Goal: Task Accomplishment & Management: Manage account settings

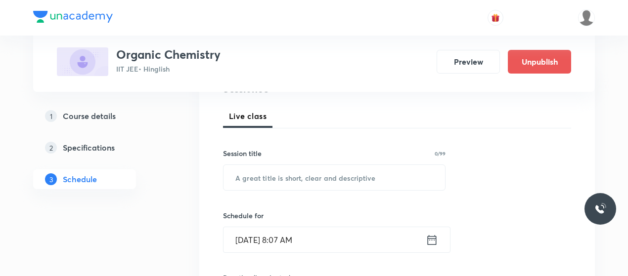
scroll to position [145, 0]
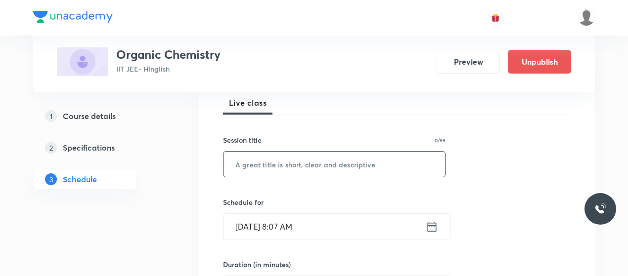
click at [288, 171] on input "text" at bounding box center [334, 164] width 222 height 25
paste input "Aromatic Compounds 40"
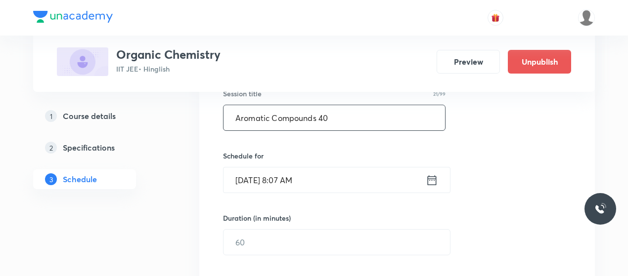
type input "Aromatic Compounds 40"
click at [285, 183] on input "[DATE] 8:07 AM" at bounding box center [324, 180] width 202 height 25
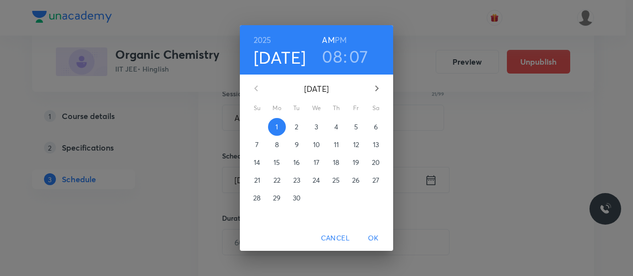
click at [350, 60] on h3 "07" at bounding box center [358, 56] width 19 height 21
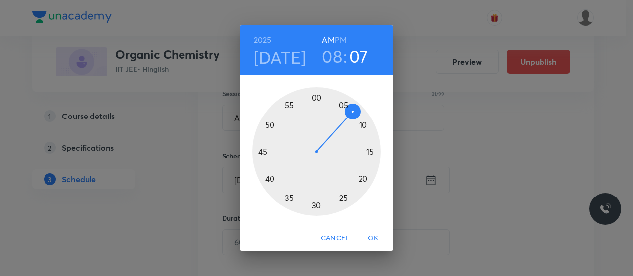
click at [360, 119] on div at bounding box center [316, 152] width 129 height 129
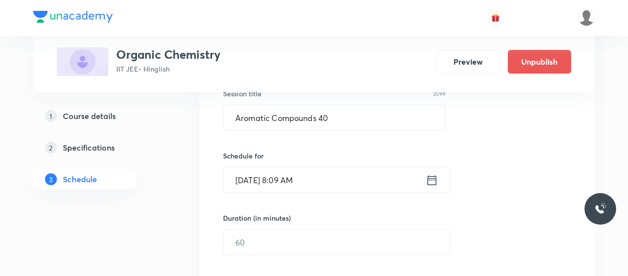
scroll to position [235, 0]
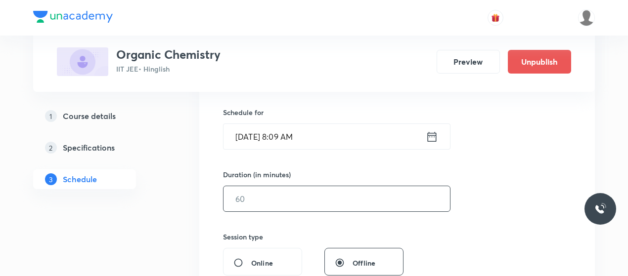
click at [305, 202] on input "text" at bounding box center [336, 198] width 226 height 25
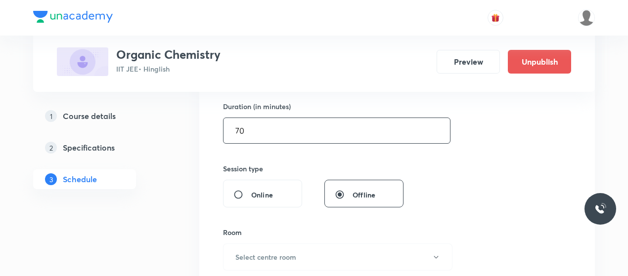
scroll to position [319, 0]
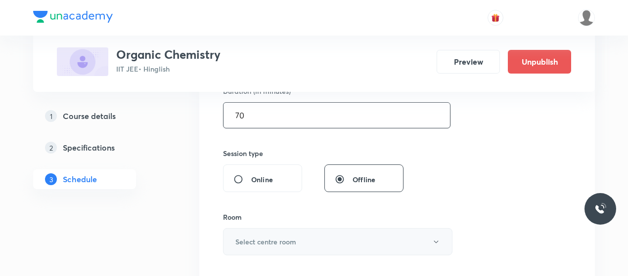
type input "70"
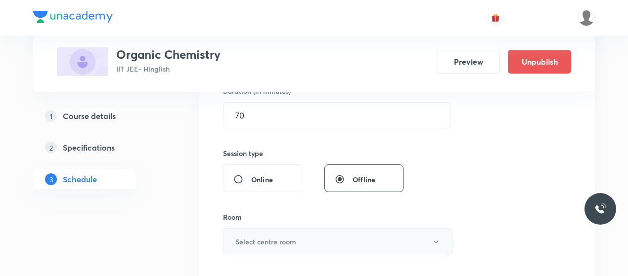
click at [310, 236] on button "Select centre room" at bounding box center [337, 241] width 229 height 27
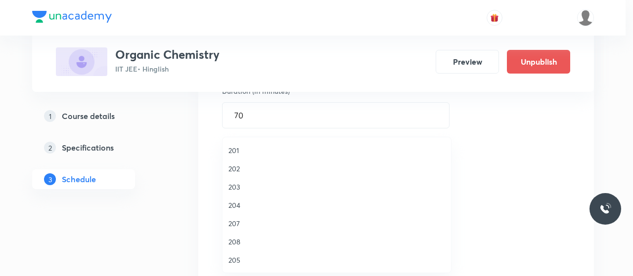
click at [244, 223] on span "207" at bounding box center [336, 224] width 217 height 10
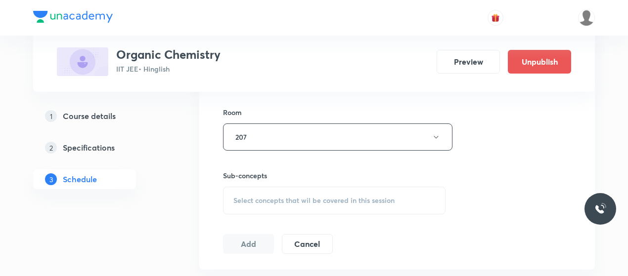
scroll to position [425, 0]
click at [327, 206] on div "Select concepts that wil be covered in this session" at bounding box center [334, 200] width 222 height 28
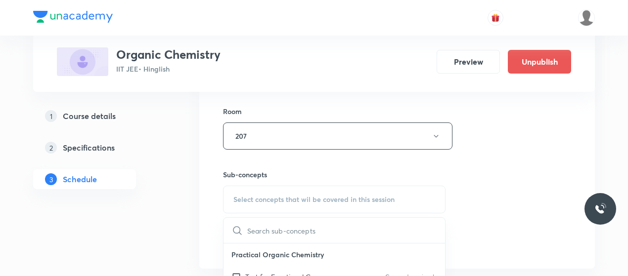
scroll to position [444, 0]
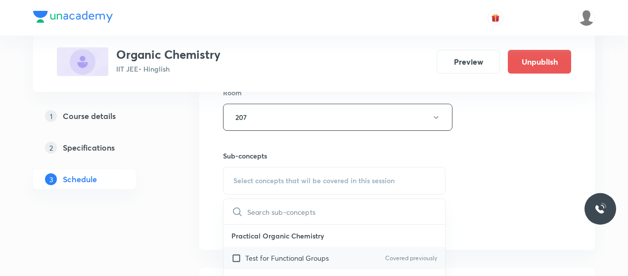
click at [284, 257] on p "Test for Functional Groups" at bounding box center [287, 258] width 84 height 10
checkbox input "true"
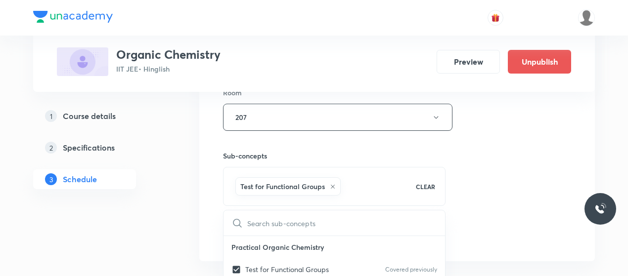
scroll to position [488, 0]
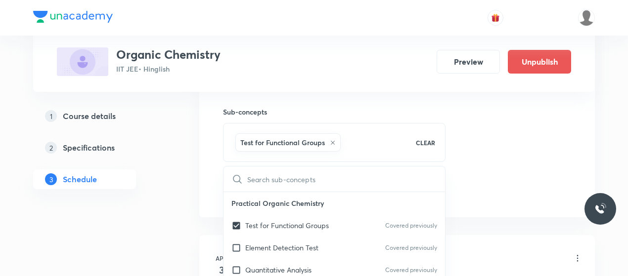
drag, startPoint x: 459, startPoint y: 165, endPoint x: 492, endPoint y: 174, distance: 34.9
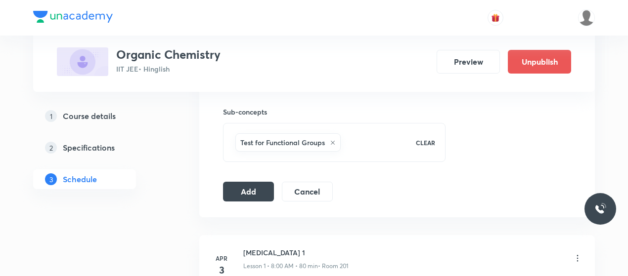
click at [253, 181] on button "Add" at bounding box center [248, 191] width 51 height 20
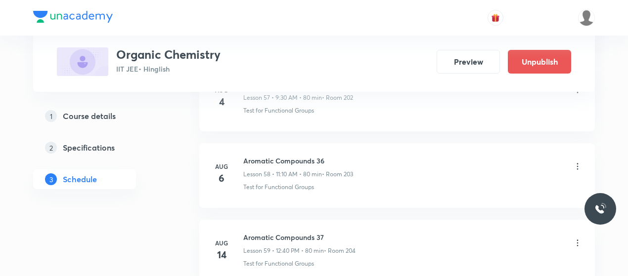
scroll to position [4869, 0]
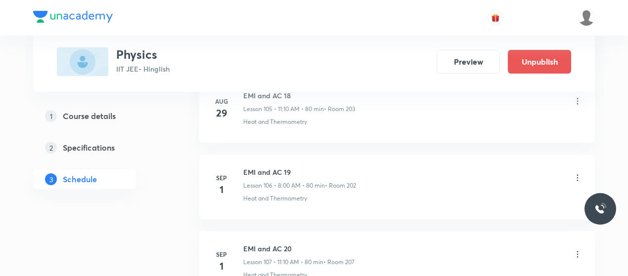
scroll to position [8666, 0]
click at [578, 174] on icon at bounding box center [578, 179] width 10 height 10
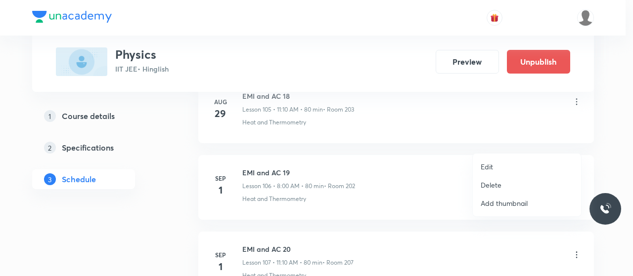
click at [489, 184] on p "Delete" at bounding box center [491, 185] width 21 height 10
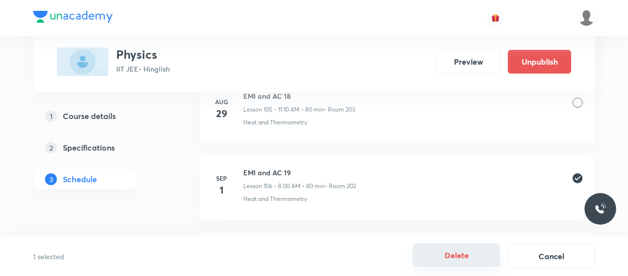
click at [466, 258] on button "Delete" at bounding box center [456, 256] width 87 height 24
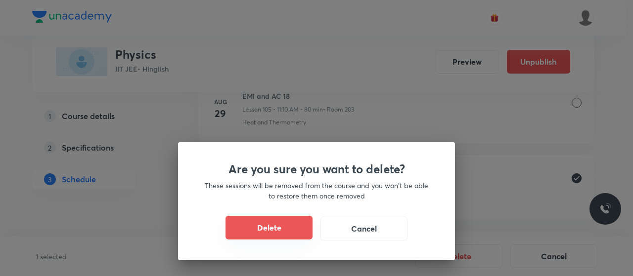
click at [282, 229] on button "Delete" at bounding box center [268, 228] width 87 height 24
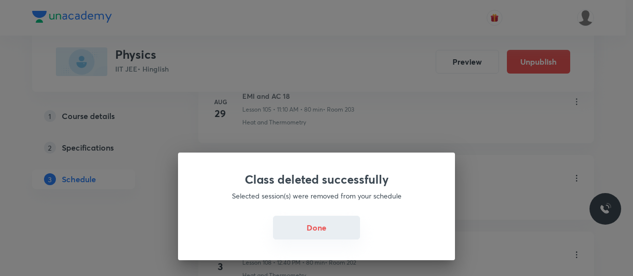
click at [329, 222] on button "Done" at bounding box center [316, 228] width 87 height 24
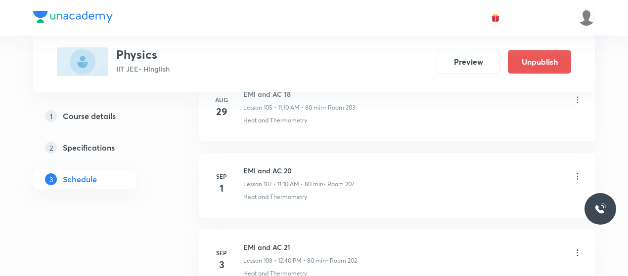
scroll to position [8673, 0]
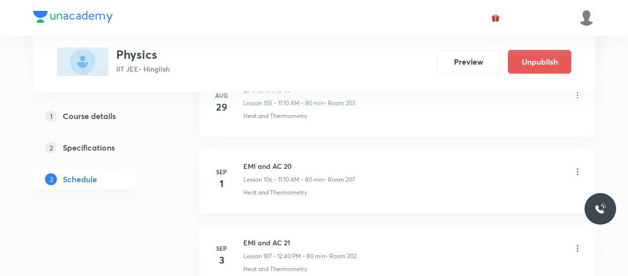
click at [580, 167] on icon at bounding box center [578, 172] width 10 height 10
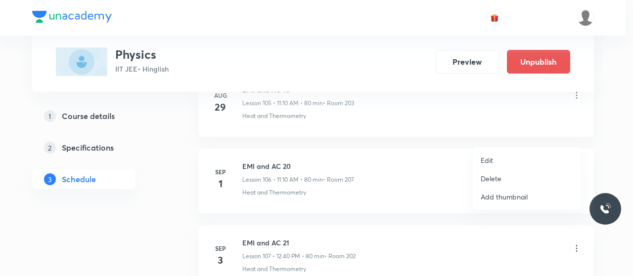
click at [491, 174] on p "Delete" at bounding box center [491, 179] width 21 height 10
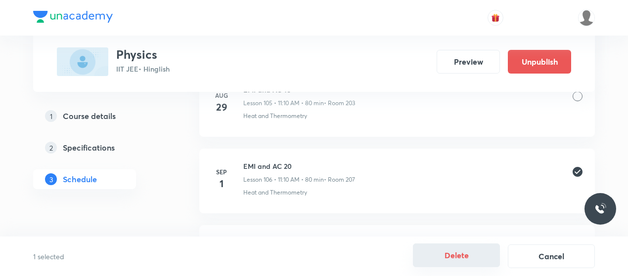
click at [455, 250] on button "Delete" at bounding box center [456, 256] width 87 height 24
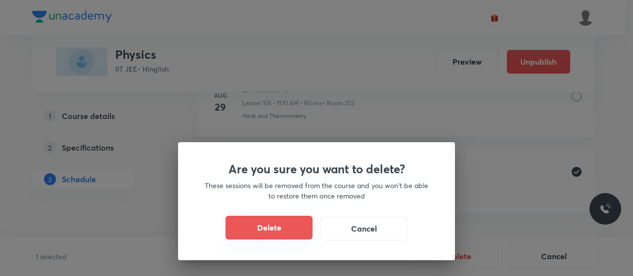
click at [279, 226] on button "Delete" at bounding box center [268, 228] width 87 height 24
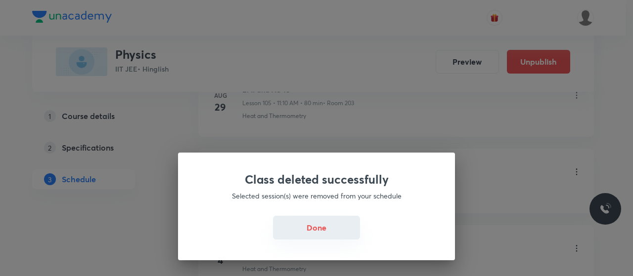
click at [320, 225] on button "Done" at bounding box center [316, 228] width 87 height 24
